Goal: Information Seeking & Learning: Compare options

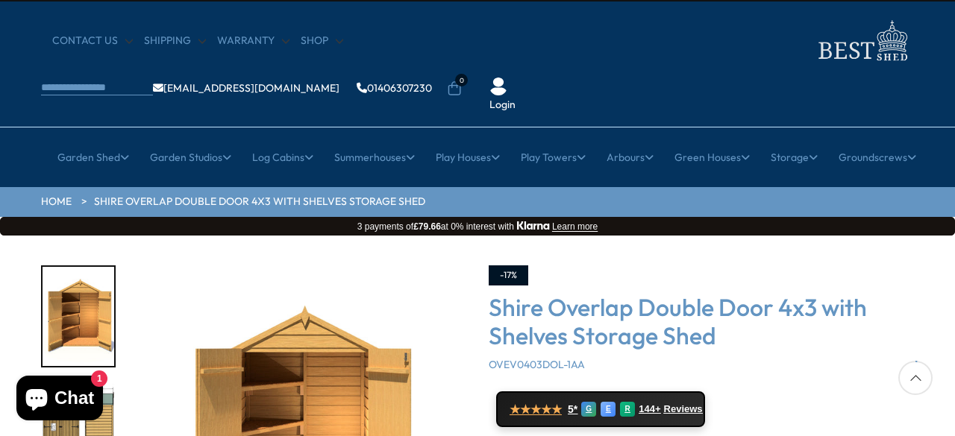
scroll to position [60, 0]
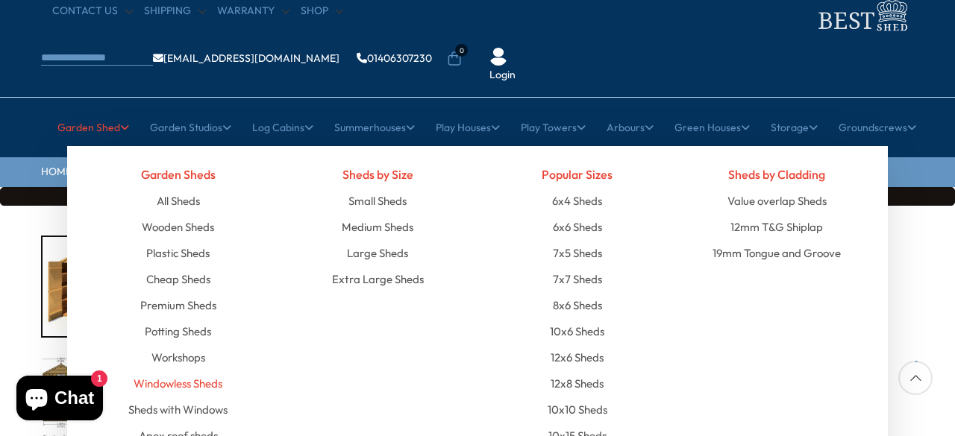
click at [192, 371] on link "Windowless Sheds" at bounding box center [177, 384] width 89 height 26
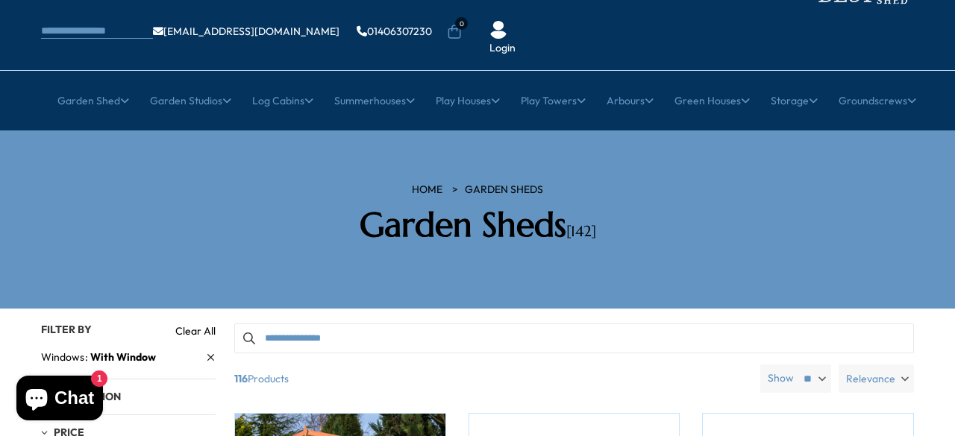
scroll to position [30, 0]
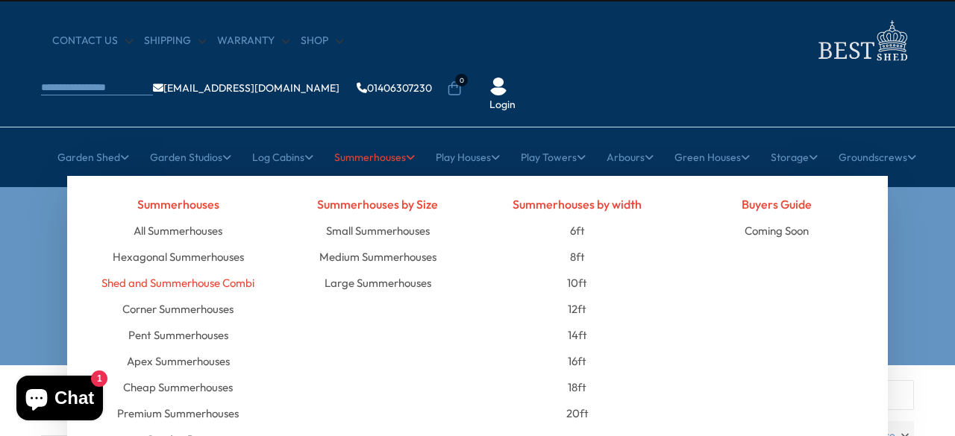
click at [215, 270] on link "Shed and Summerhouse Combi" at bounding box center [177, 283] width 153 height 26
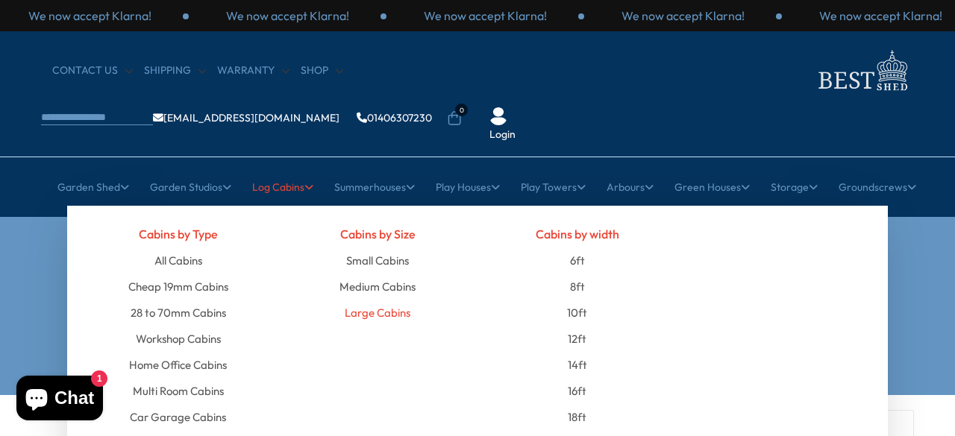
click at [391, 300] on link "Large Cabins" at bounding box center [378, 313] width 66 height 26
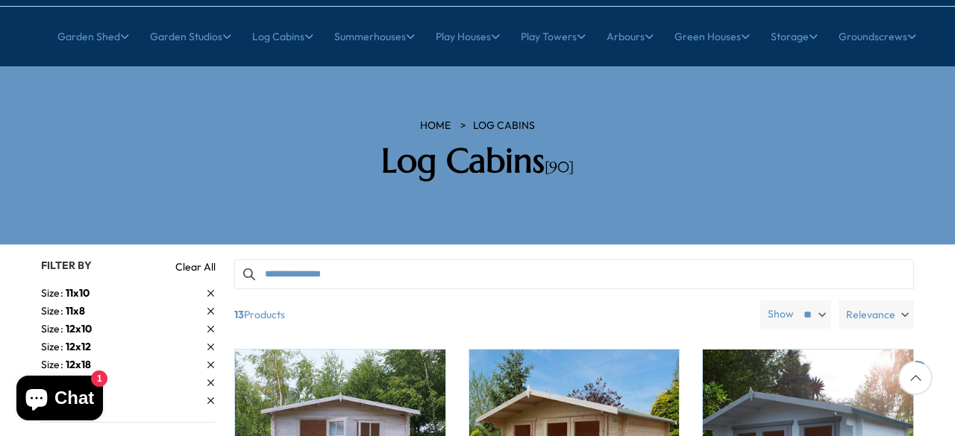
scroll to position [149, 0]
